Goal: Task Accomplishment & Management: Complete application form

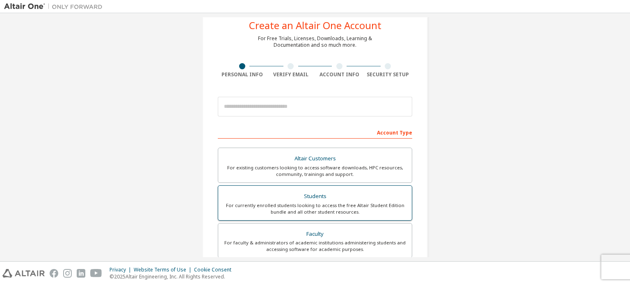
scroll to position [58, 0]
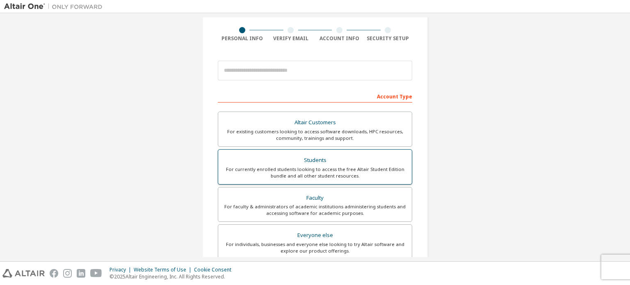
click at [332, 161] on div "Students" at bounding box center [315, 160] width 184 height 11
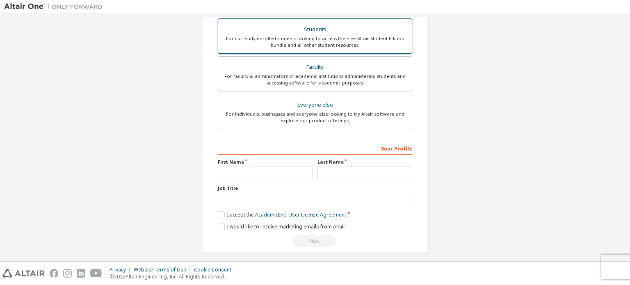
scroll to position [214, 0]
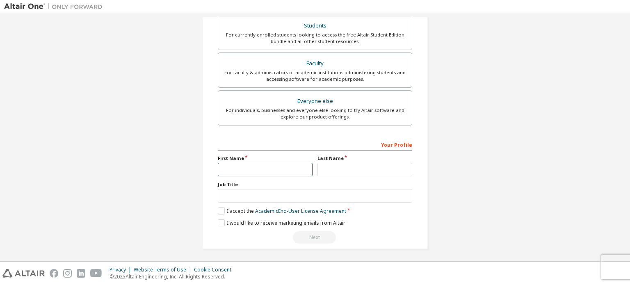
click at [287, 163] on input "text" at bounding box center [265, 170] width 95 height 14
type input "**"
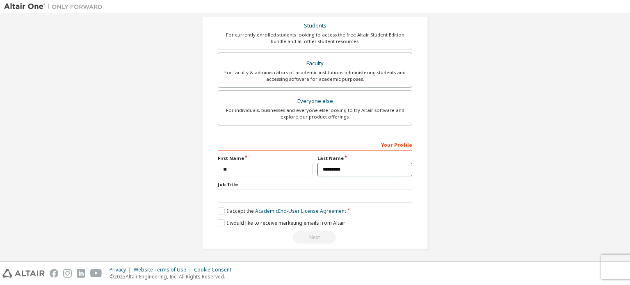
type input "*********"
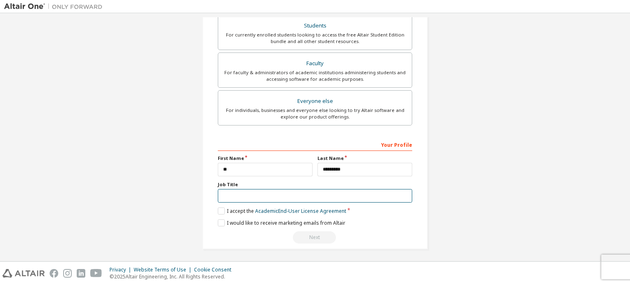
click at [273, 192] on input "text" at bounding box center [315, 196] width 194 height 14
type input "*******"
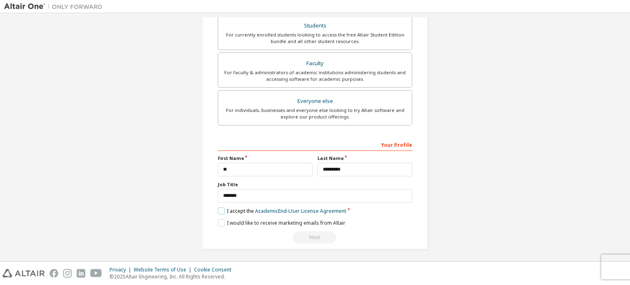
click at [228, 210] on label "I accept the Academic End-User License Agreement" at bounding box center [282, 211] width 128 height 7
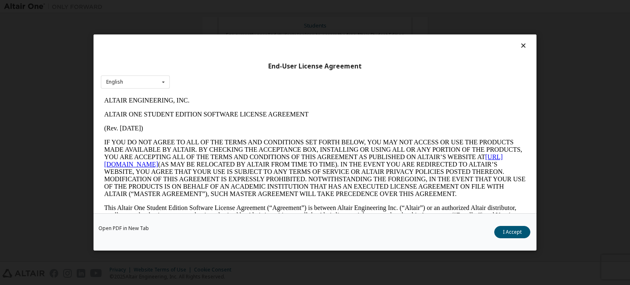
scroll to position [0, 0]
click at [527, 235] on button "I Accept" at bounding box center [512, 232] width 36 height 12
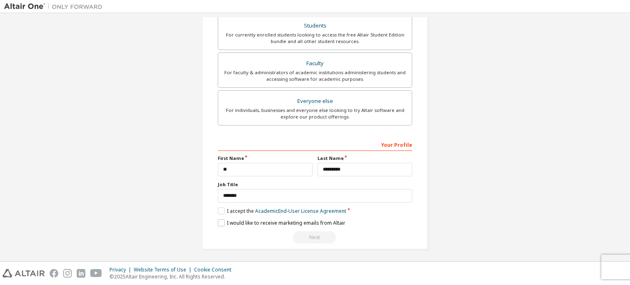
click at [220, 221] on label "I would like to receive marketing emails from Altair" at bounding box center [282, 223] width 128 height 7
click at [316, 233] on div "Next" at bounding box center [315, 237] width 194 height 12
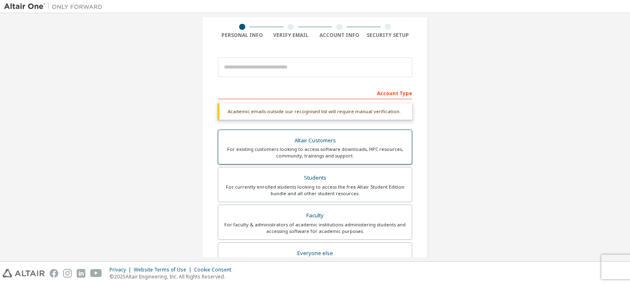
scroll to position [59, 0]
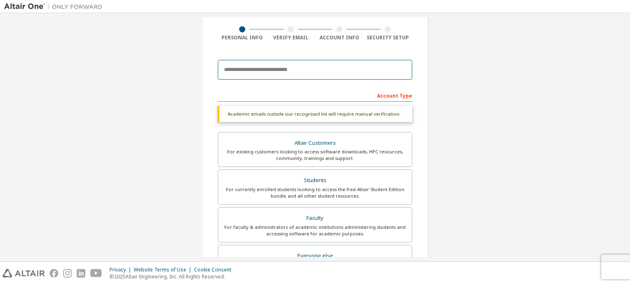
click at [316, 66] on input "email" at bounding box center [315, 70] width 194 height 20
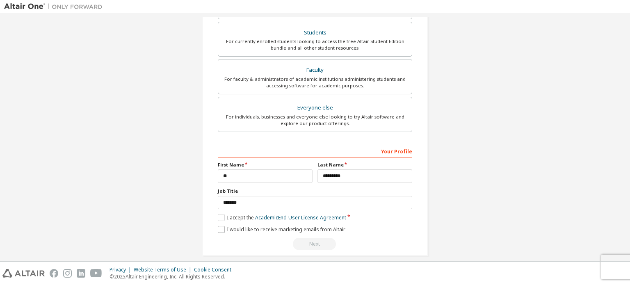
scroll to position [221, 0]
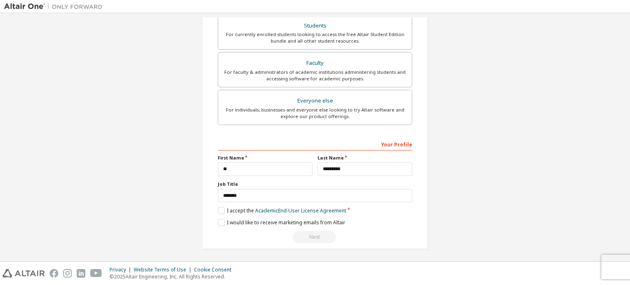
click at [310, 236] on div "Next" at bounding box center [315, 237] width 194 height 12
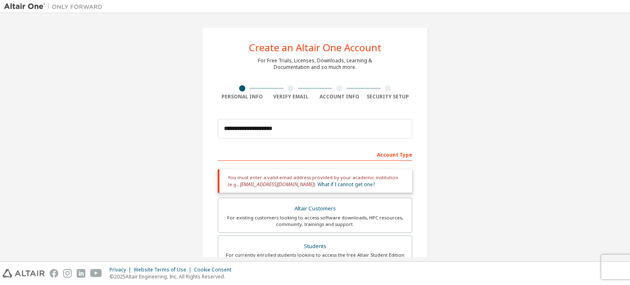
scroll to position [40, 0]
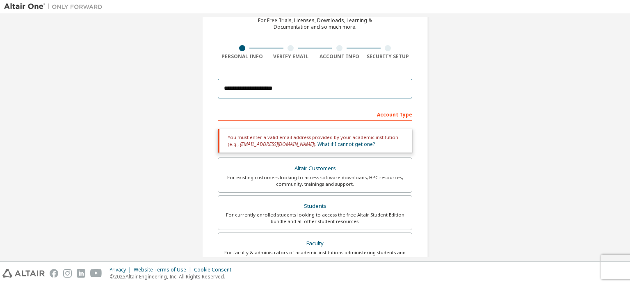
click at [321, 85] on input "**********" at bounding box center [315, 89] width 194 height 20
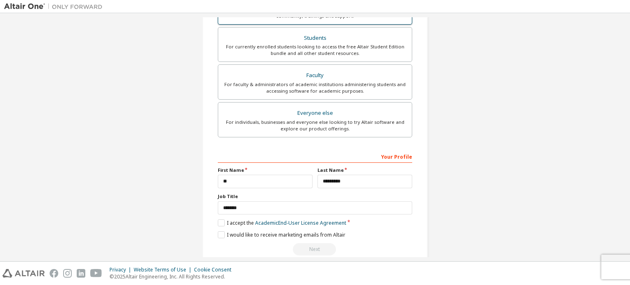
scroll to position [221, 0]
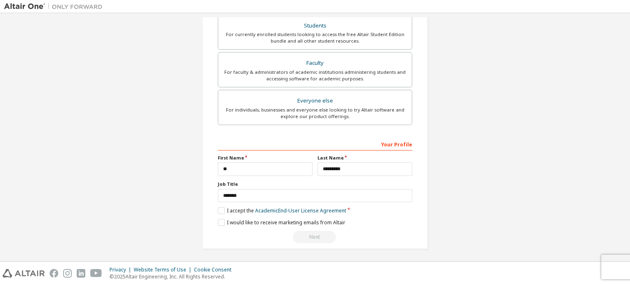
click at [314, 242] on div "Next" at bounding box center [315, 237] width 194 height 12
click at [317, 234] on div "Next" at bounding box center [315, 237] width 194 height 12
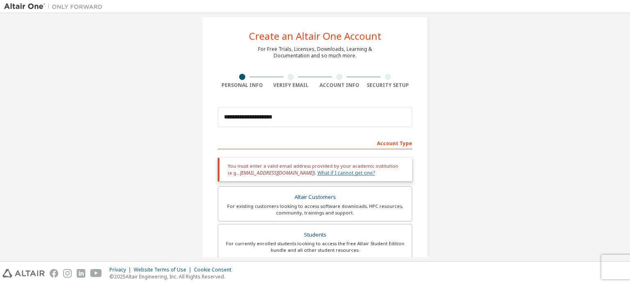
scroll to position [20, 0]
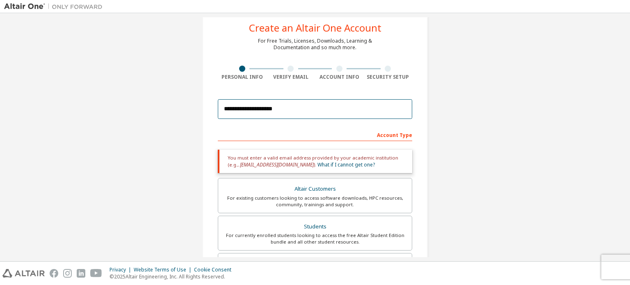
click at [297, 110] on input "**********" at bounding box center [315, 109] width 194 height 20
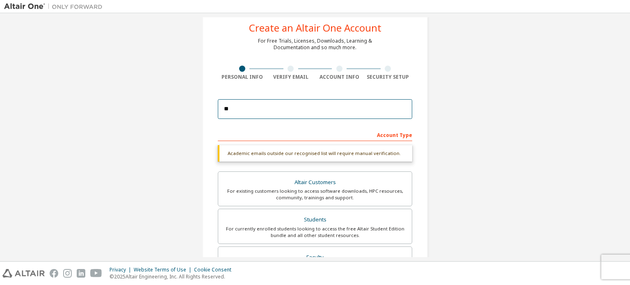
type input "*"
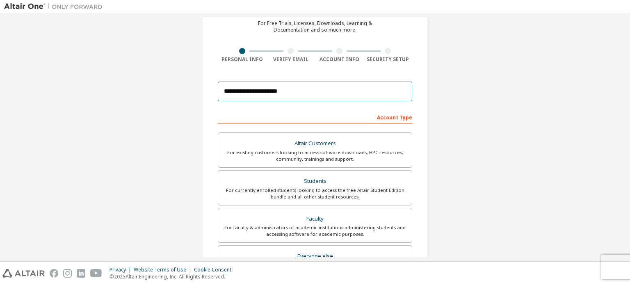
scroll to position [192, 0]
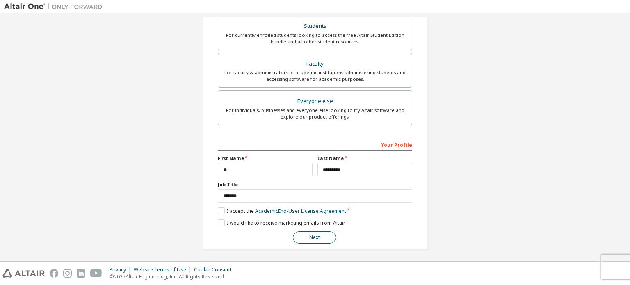
type input "**********"
click at [310, 231] on button "Next" at bounding box center [314, 237] width 43 height 12
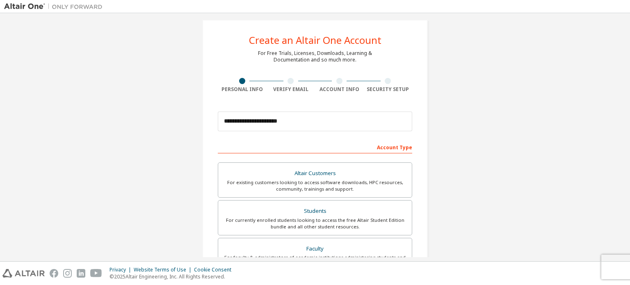
scroll to position [0, 0]
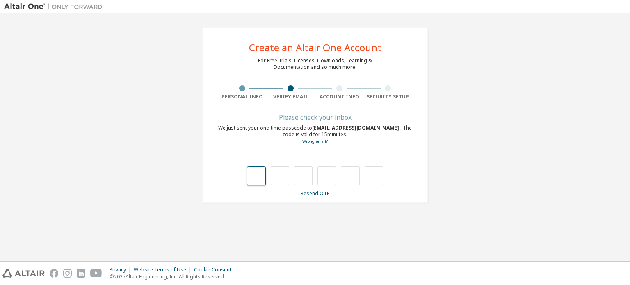
type input "*"
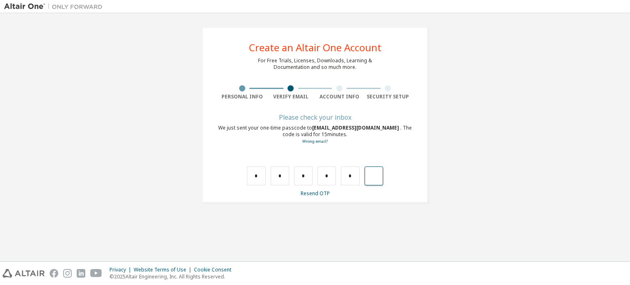
type input "*"
